Goal: Check status: Check status

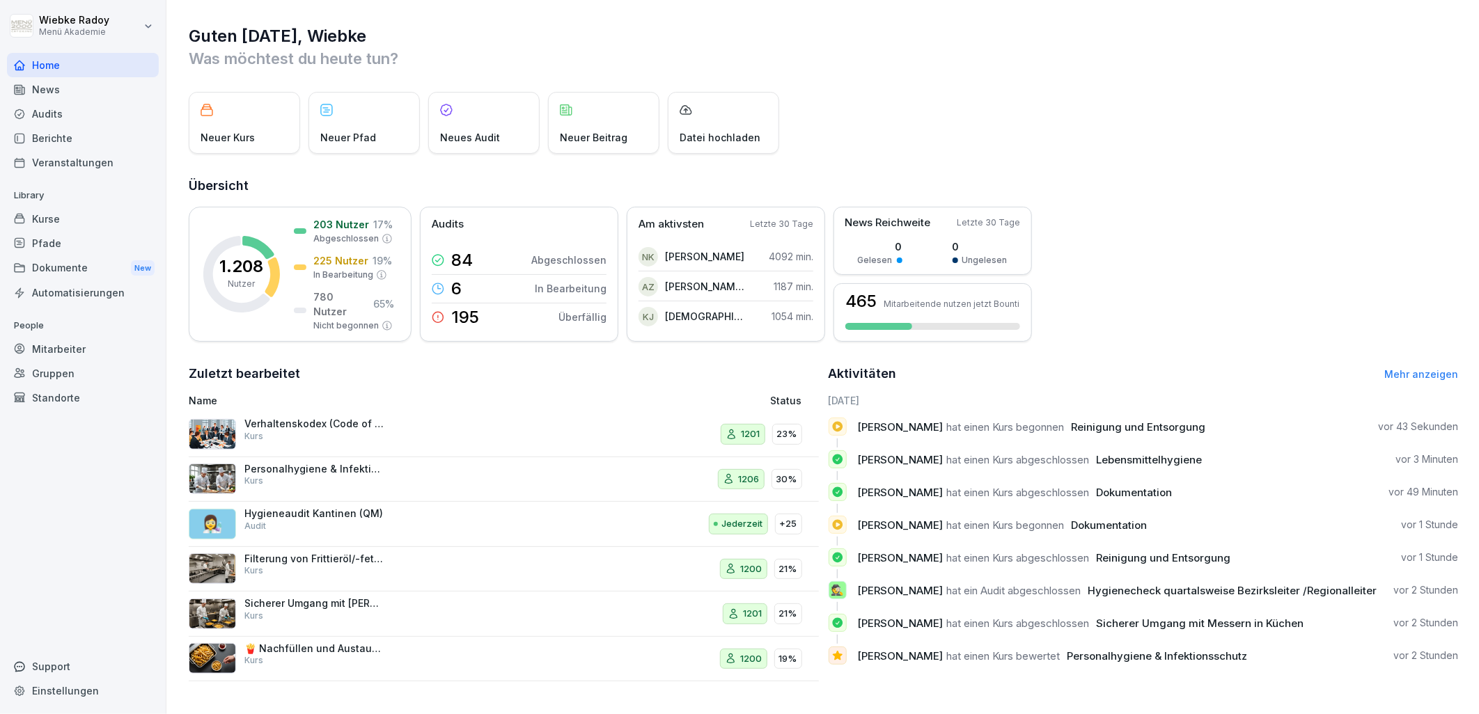
click at [94, 117] on div "Audits" at bounding box center [83, 114] width 152 height 24
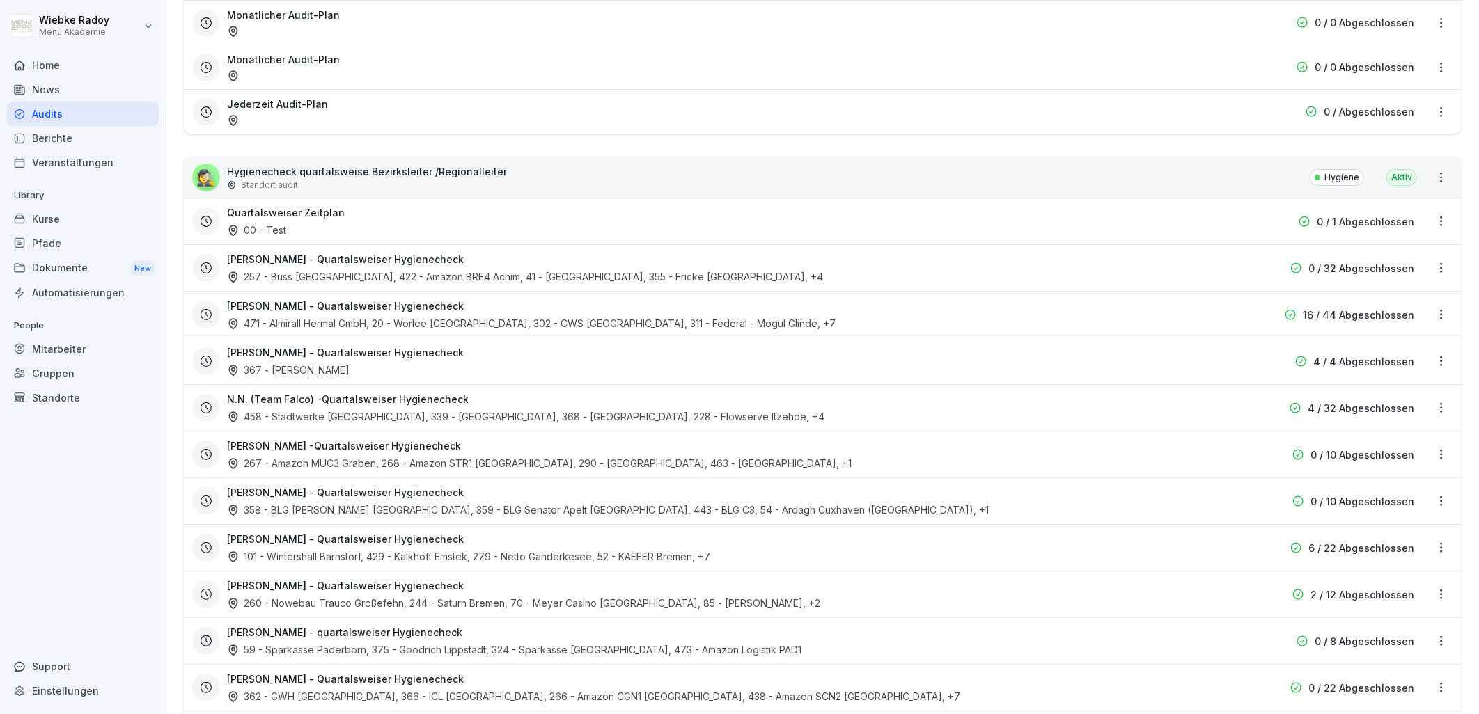
scroll to position [464, 0]
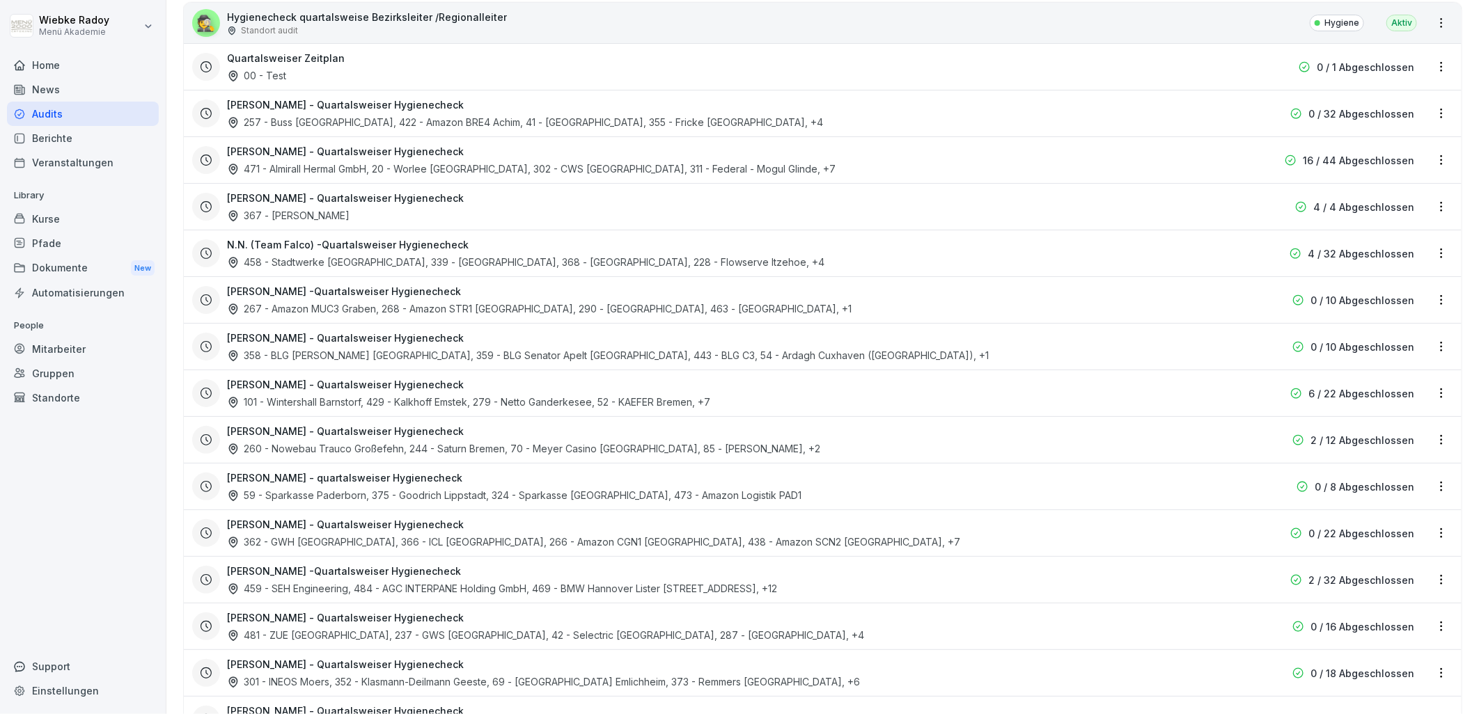
click at [358, 395] on div "101 - Wintershall Barnstorf, 429 - Kalkhoff Emstek, 279 - Netto Ganderkesee, 52…" at bounding box center [468, 402] width 483 height 15
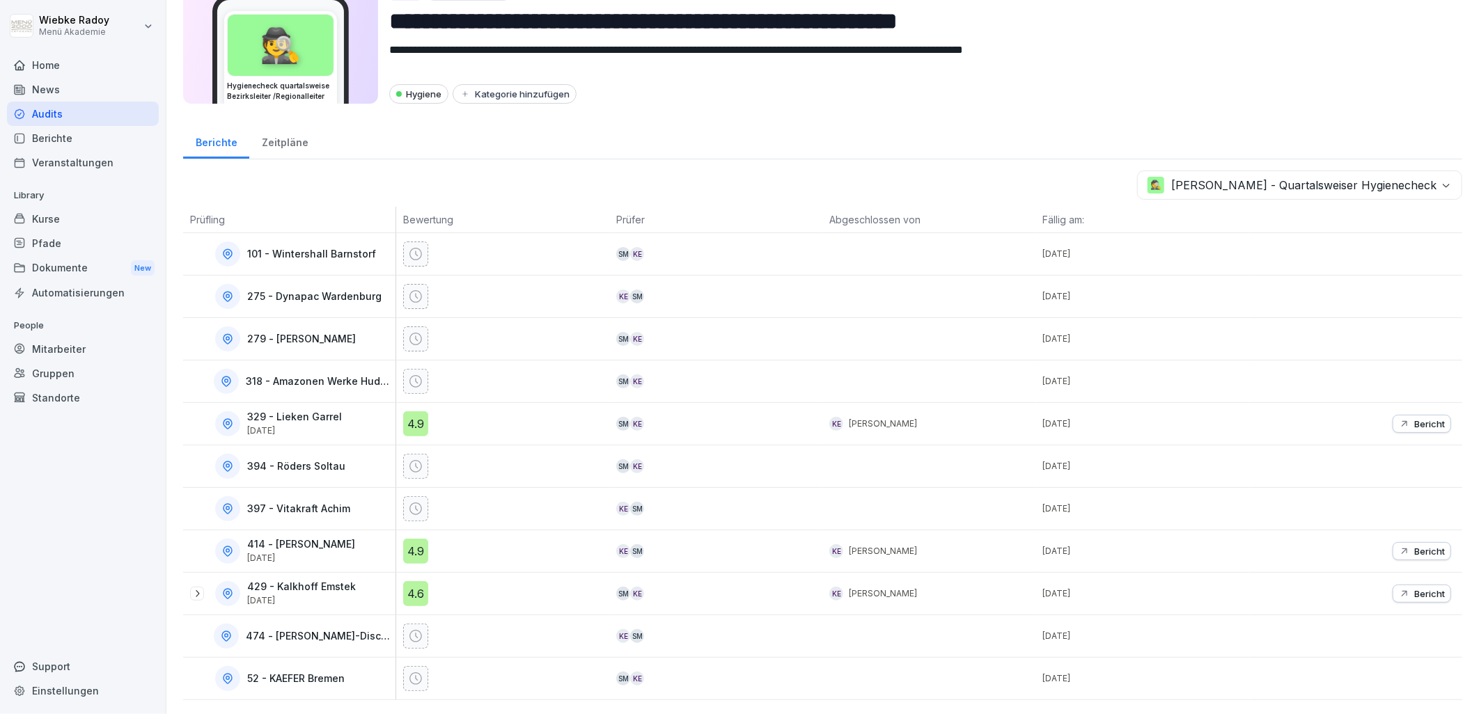
click at [416, 581] on div "4.6" at bounding box center [415, 593] width 25 height 25
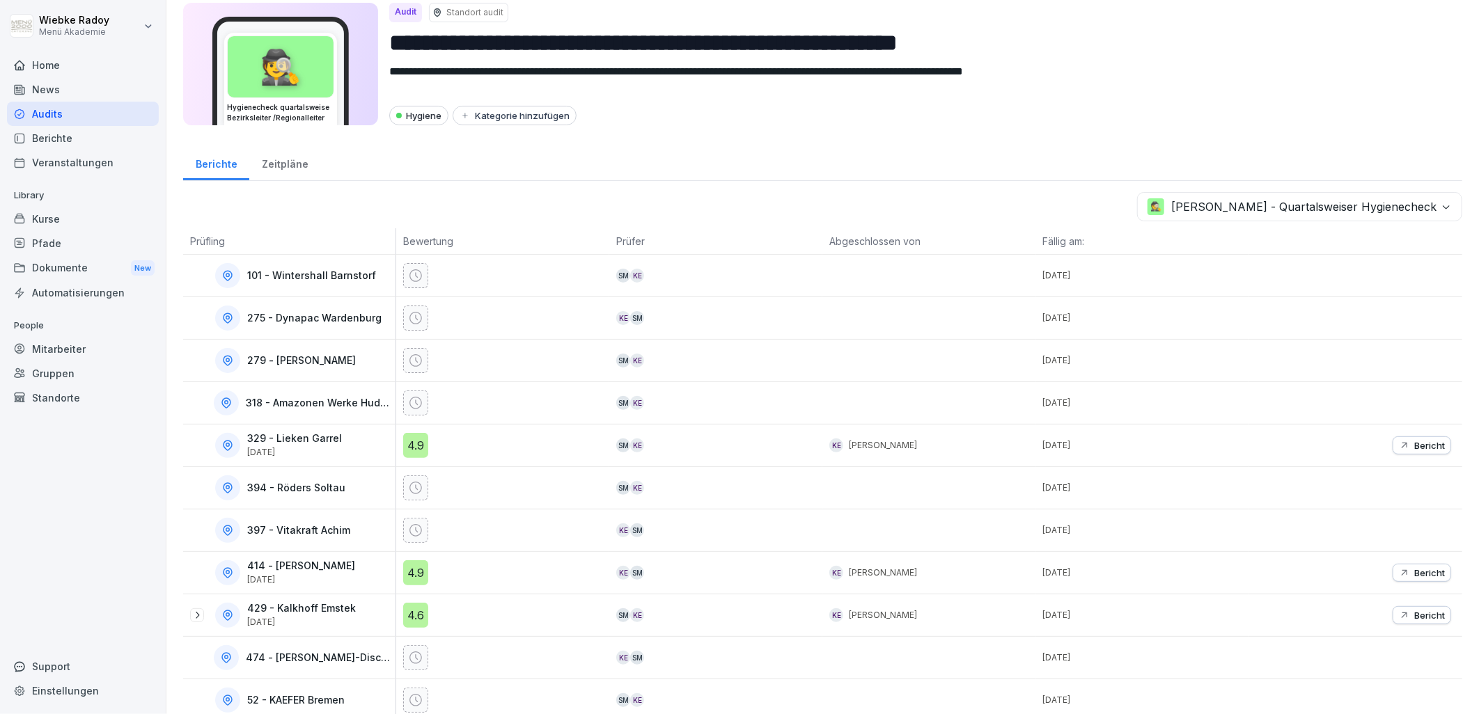
scroll to position [74, 0]
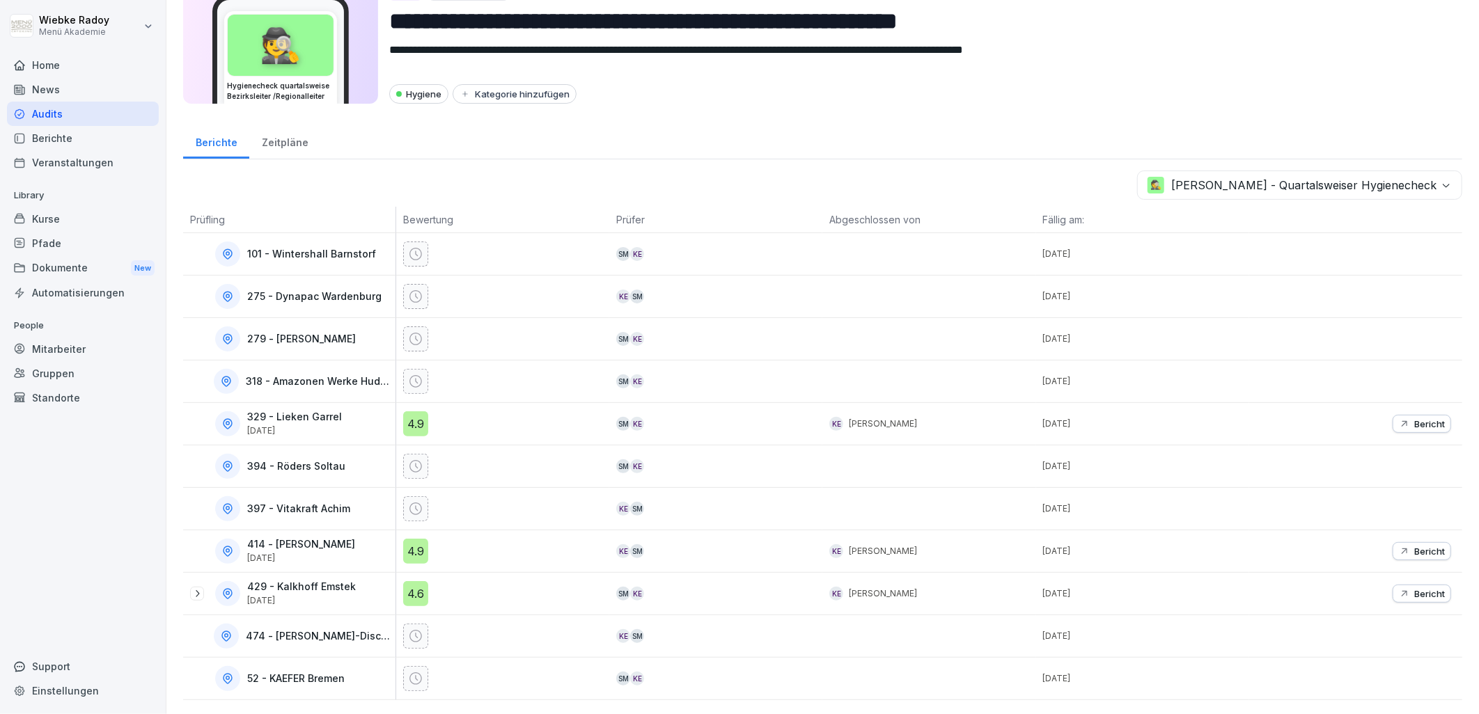
click at [199, 588] on icon at bounding box center [196, 593] width 11 height 11
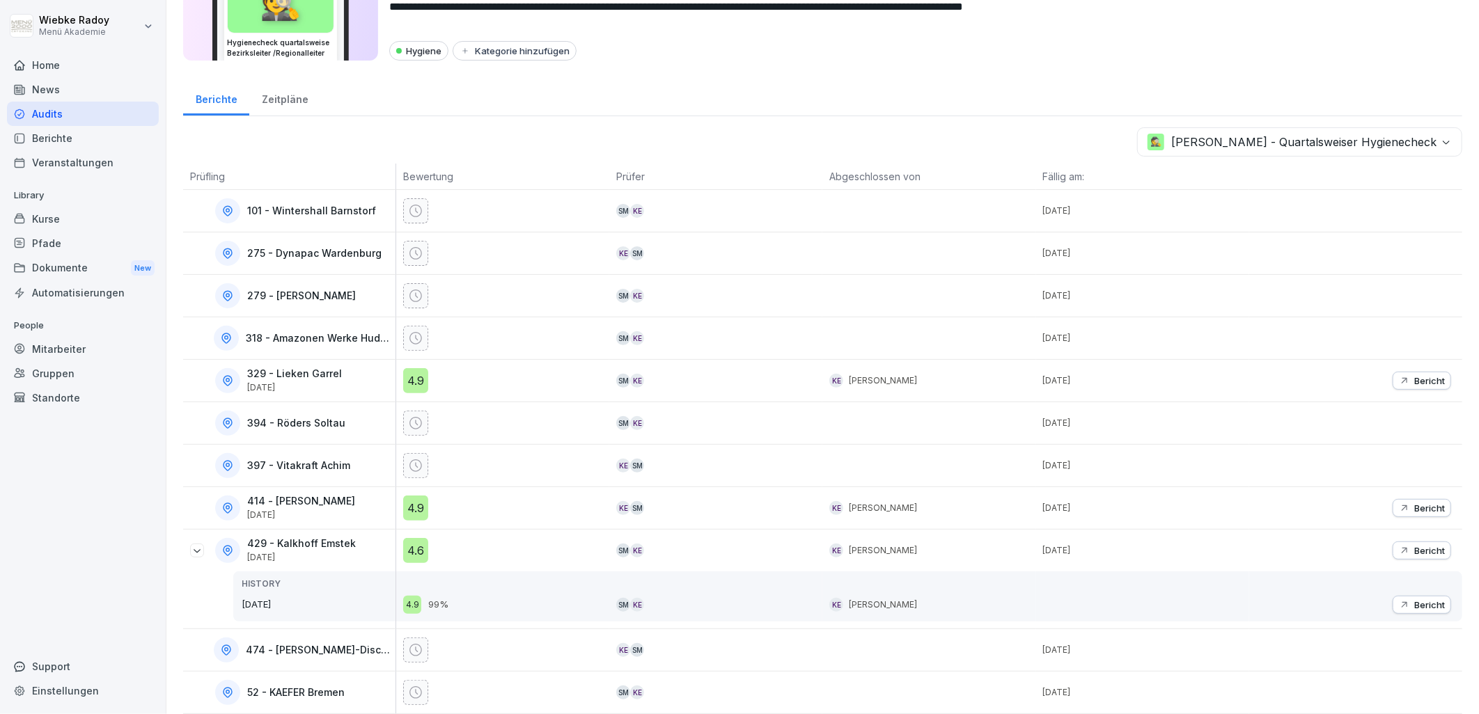
scroll to position [132, 0]
